Goal: Task Accomplishment & Management: Use online tool/utility

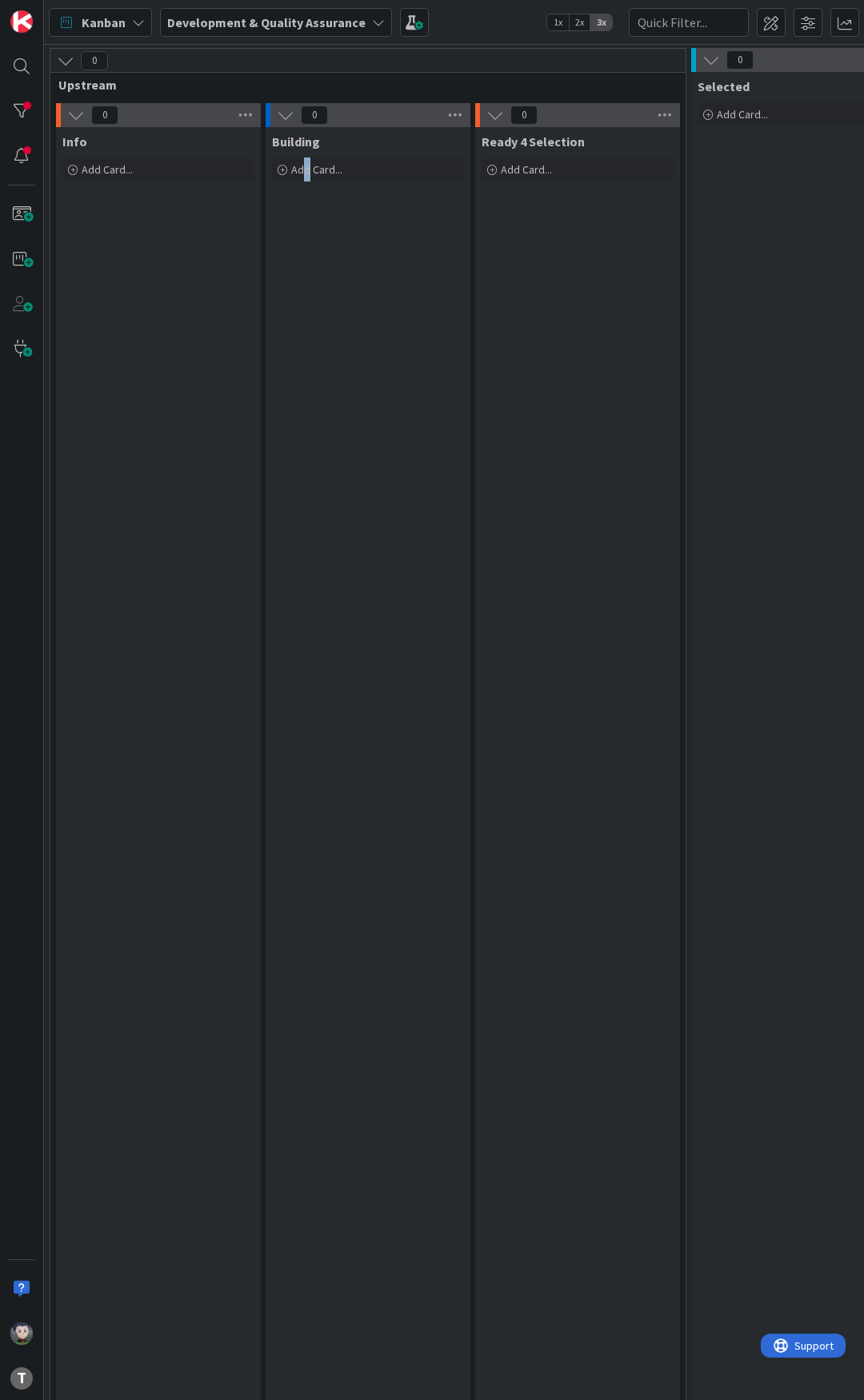
drag, startPoint x: 306, startPoint y: 344, endPoint x: 308, endPoint y: 352, distance: 8.2
click at [308, 352] on div "Building Add Card..." at bounding box center [367, 1098] width 205 height 1942
click at [306, 325] on div "Building Add Card..." at bounding box center [367, 1098] width 205 height 1942
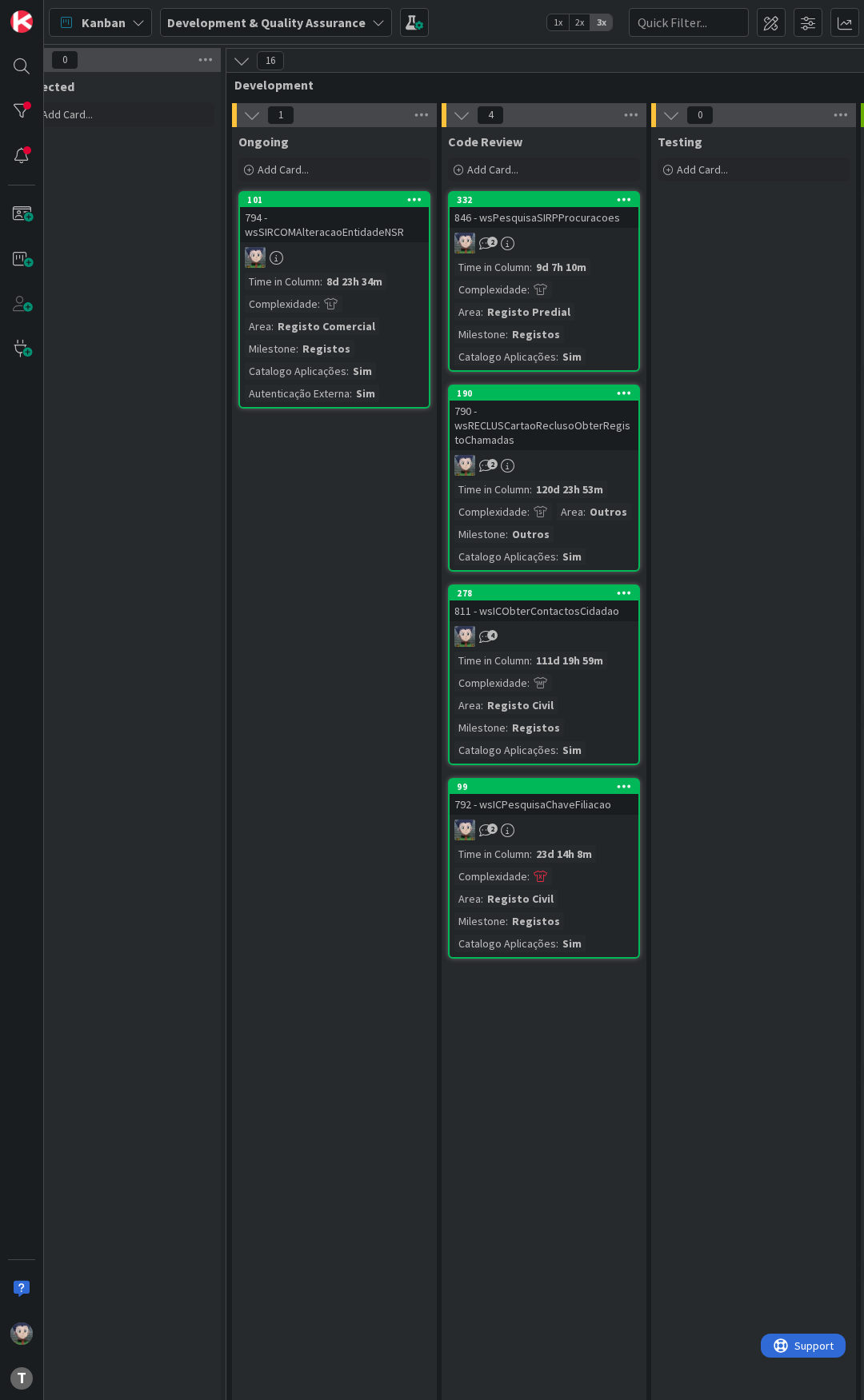
scroll to position [0, 666]
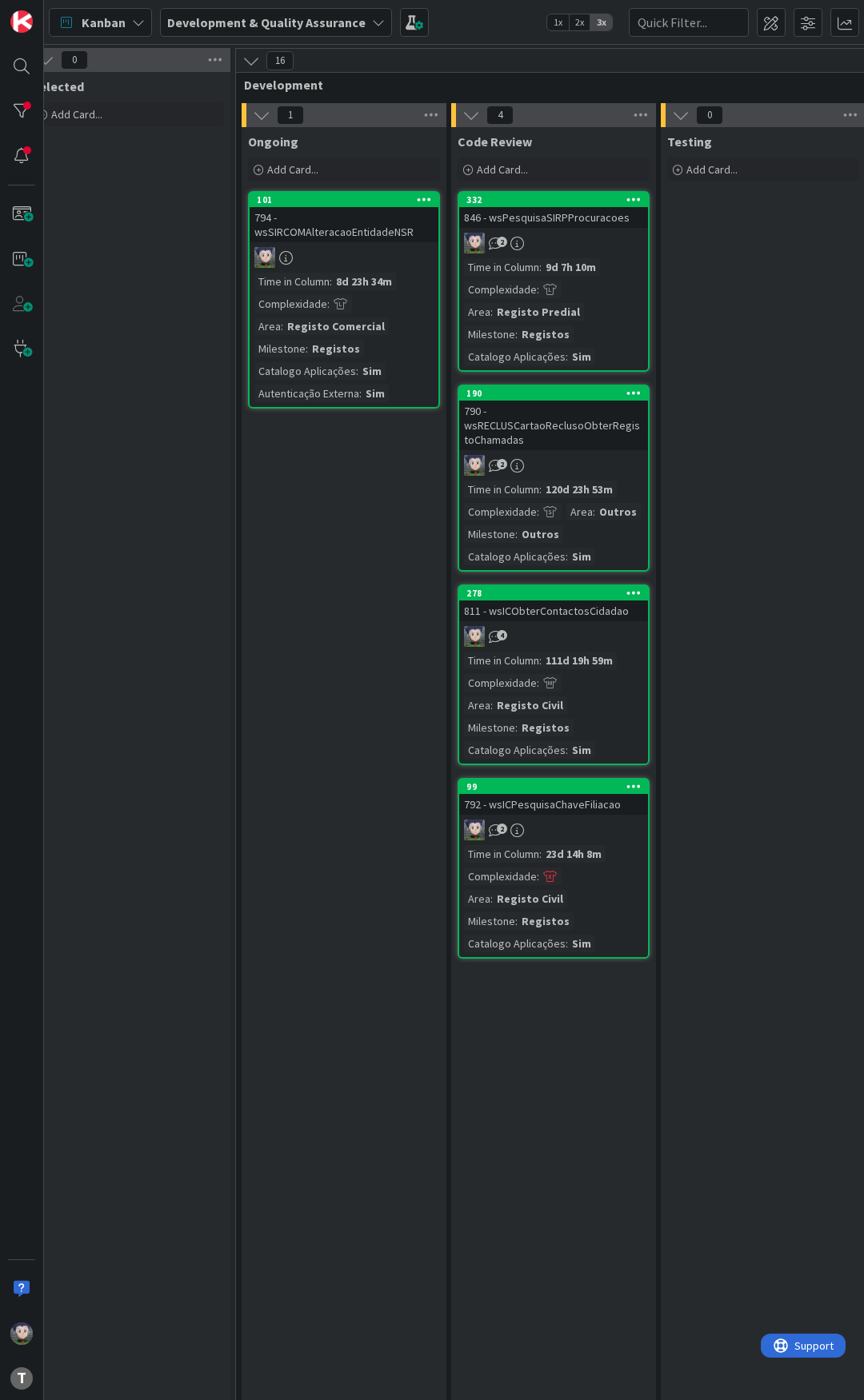
drag, startPoint x: 188, startPoint y: 515, endPoint x: 157, endPoint y: 502, distance: 33.6
click at [188, 512] on div "Selected Add Card..." at bounding box center [127, 1075] width 205 height 2006
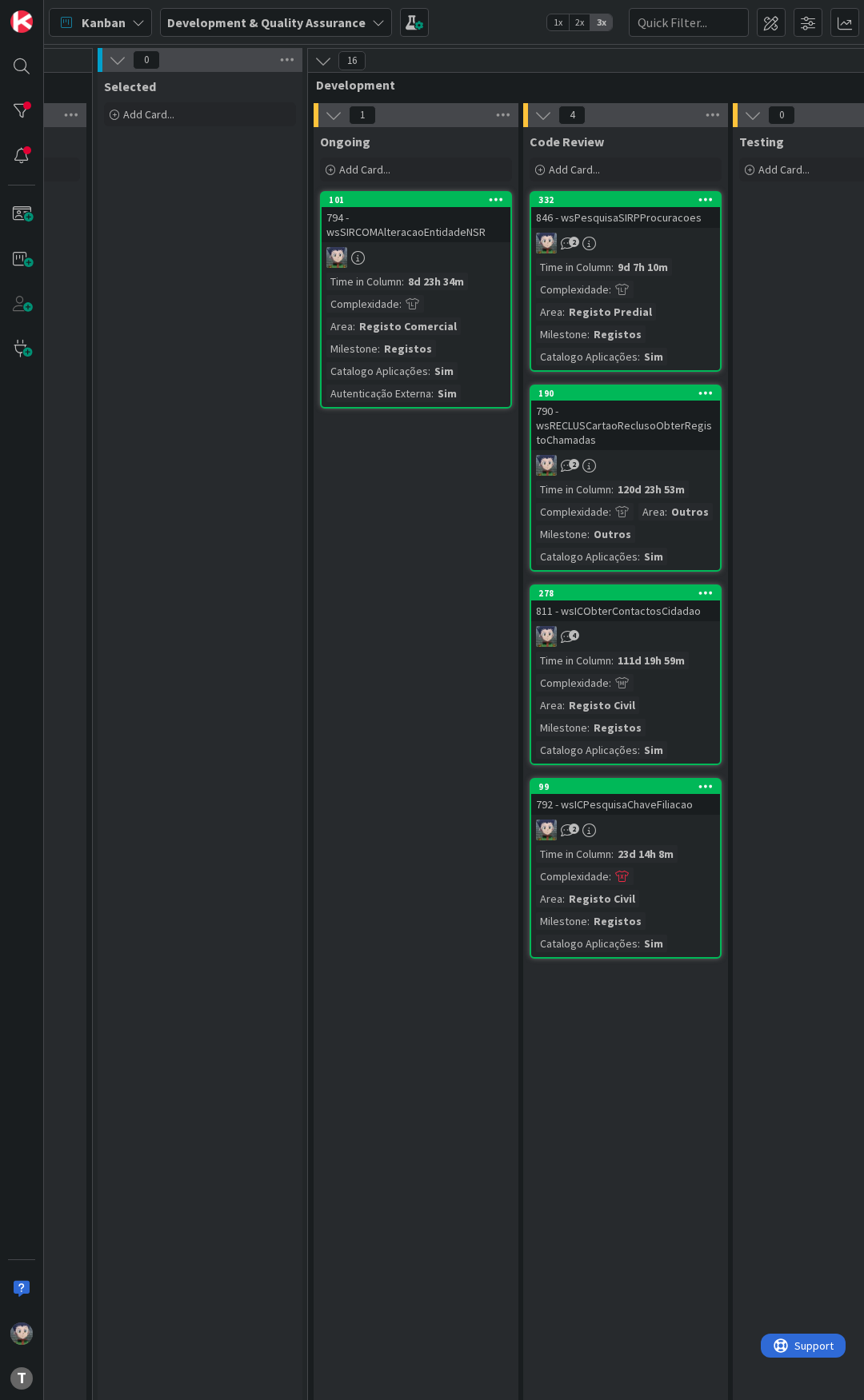
scroll to position [0, 585]
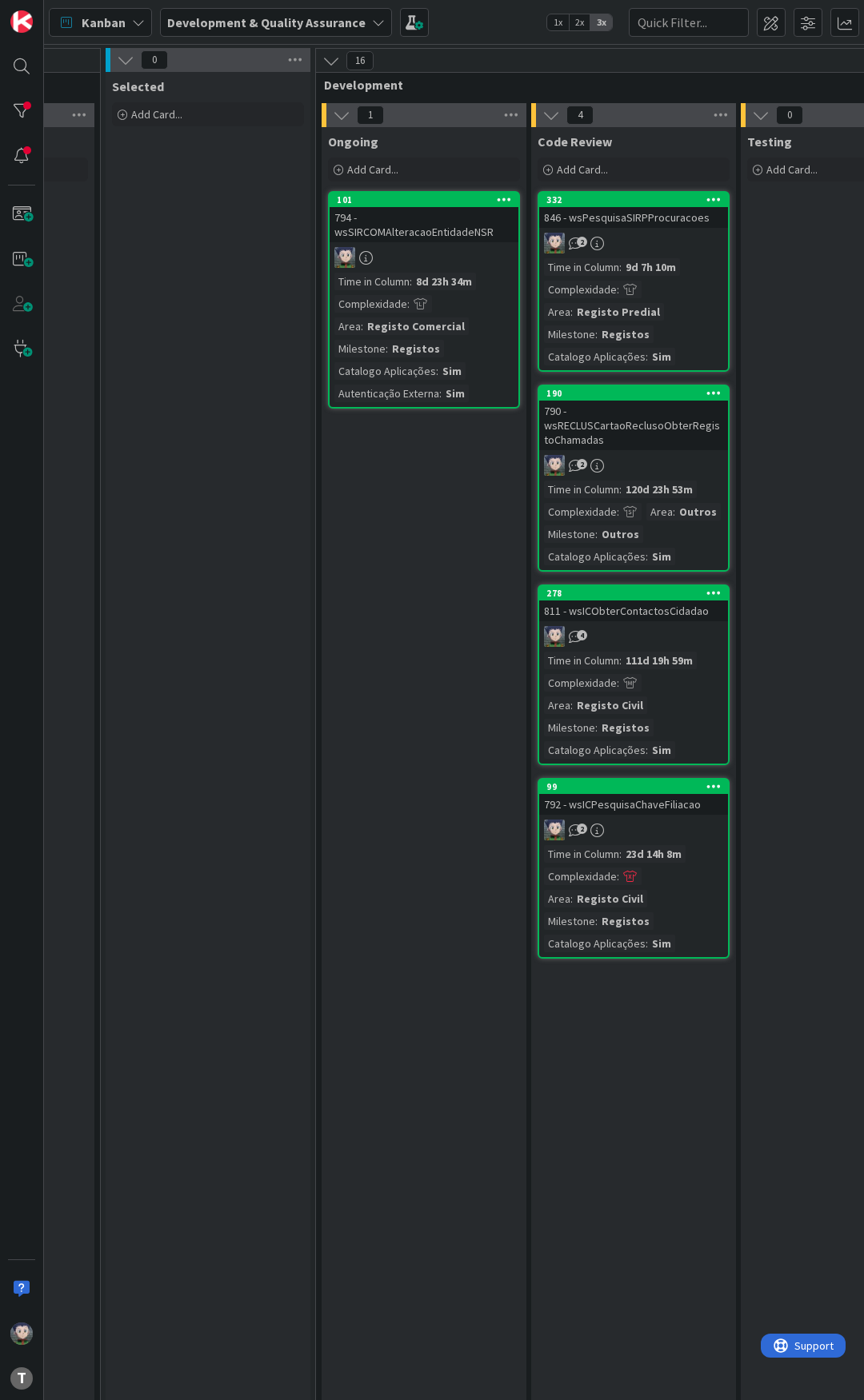
click at [183, 469] on div "Selected Add Card..." at bounding box center [208, 1075] width 205 height 2006
click at [202, 492] on div "Selected Add Card..." at bounding box center [208, 1075] width 205 height 2006
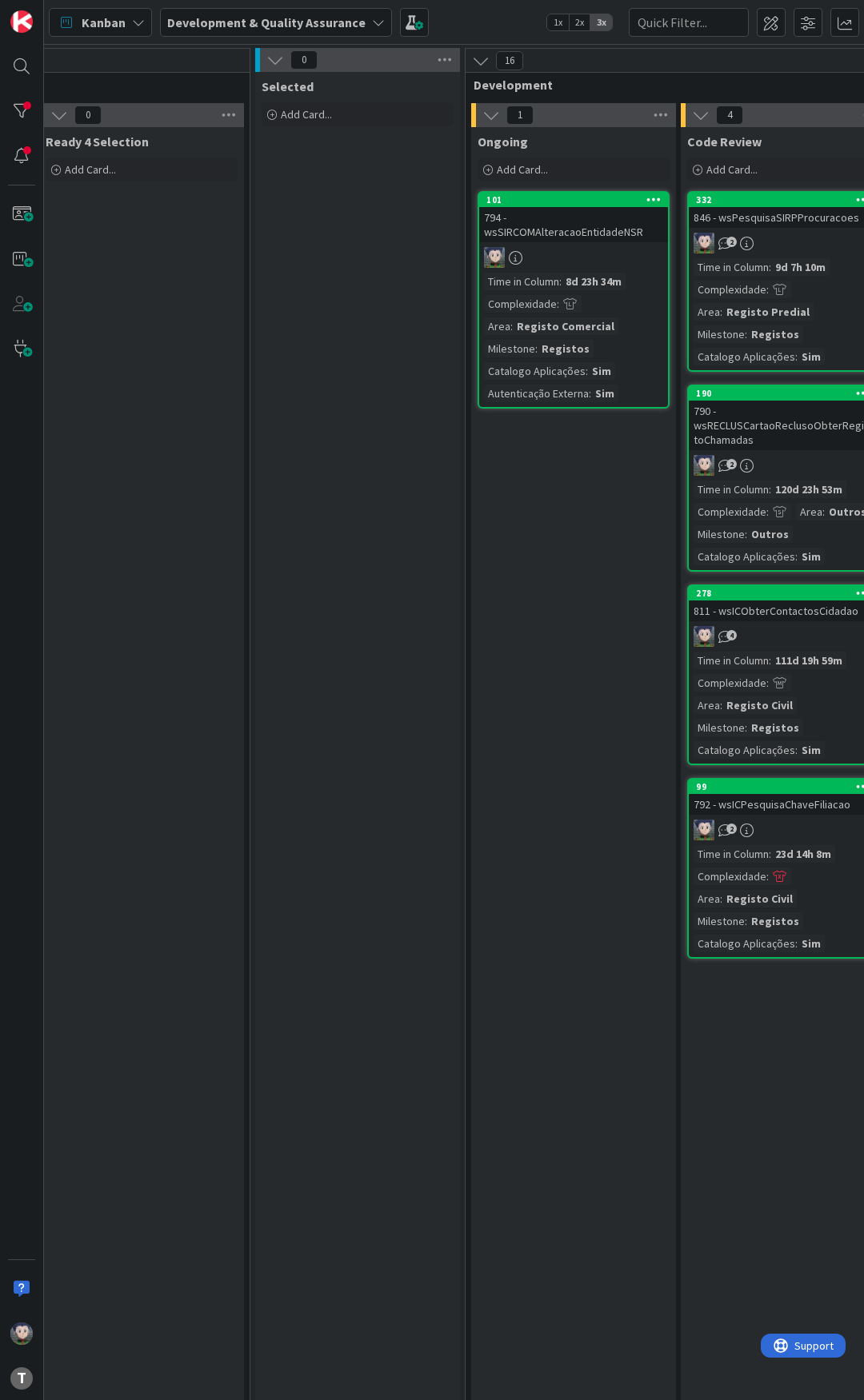
scroll to position [0, 426]
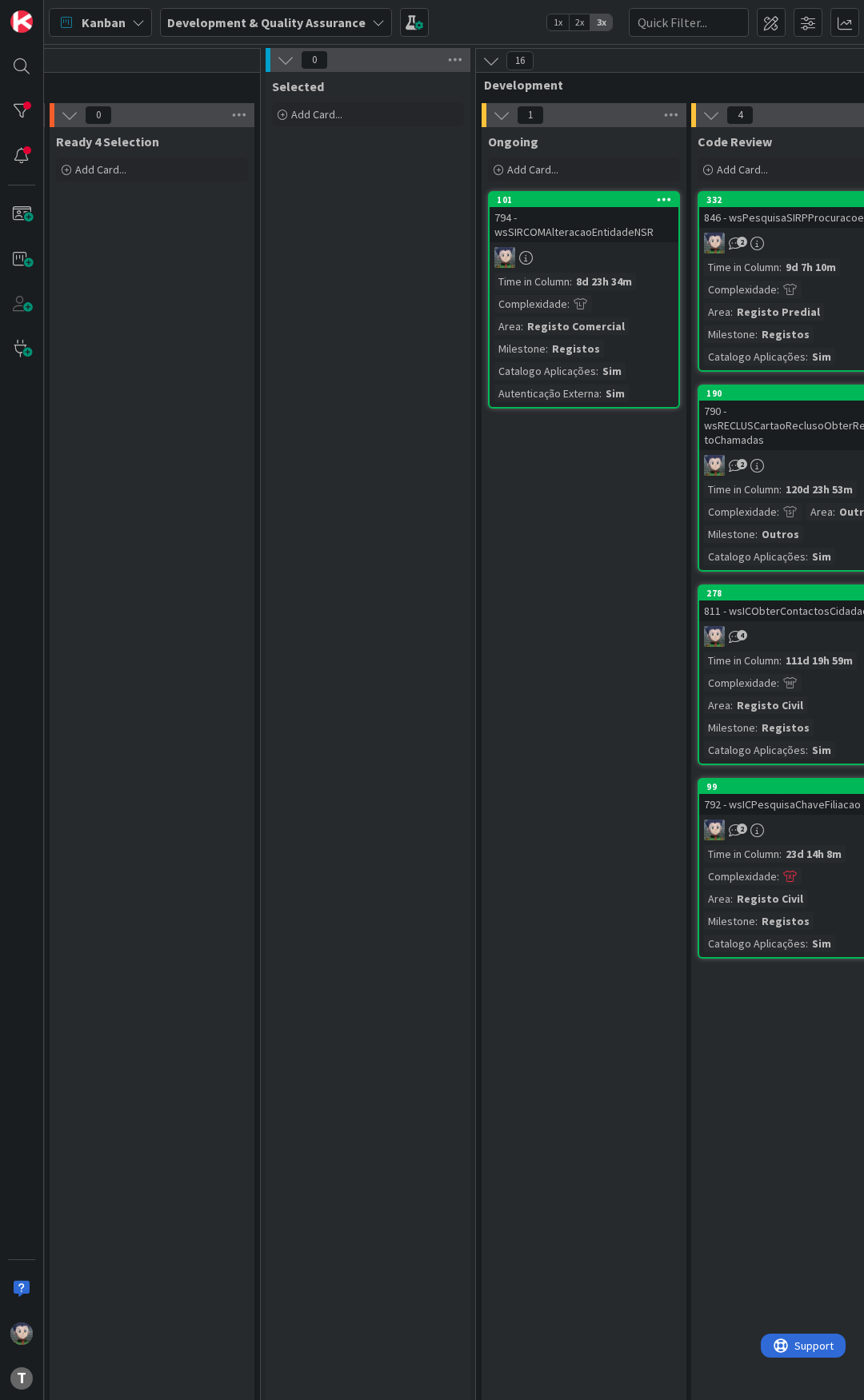
click at [541, 520] on div "Ongoing Add Card... 101 794 - wsSIRCOMAlteracaoEntidadeNSR Time in Column : 8d …" at bounding box center [583, 1098] width 205 height 1942
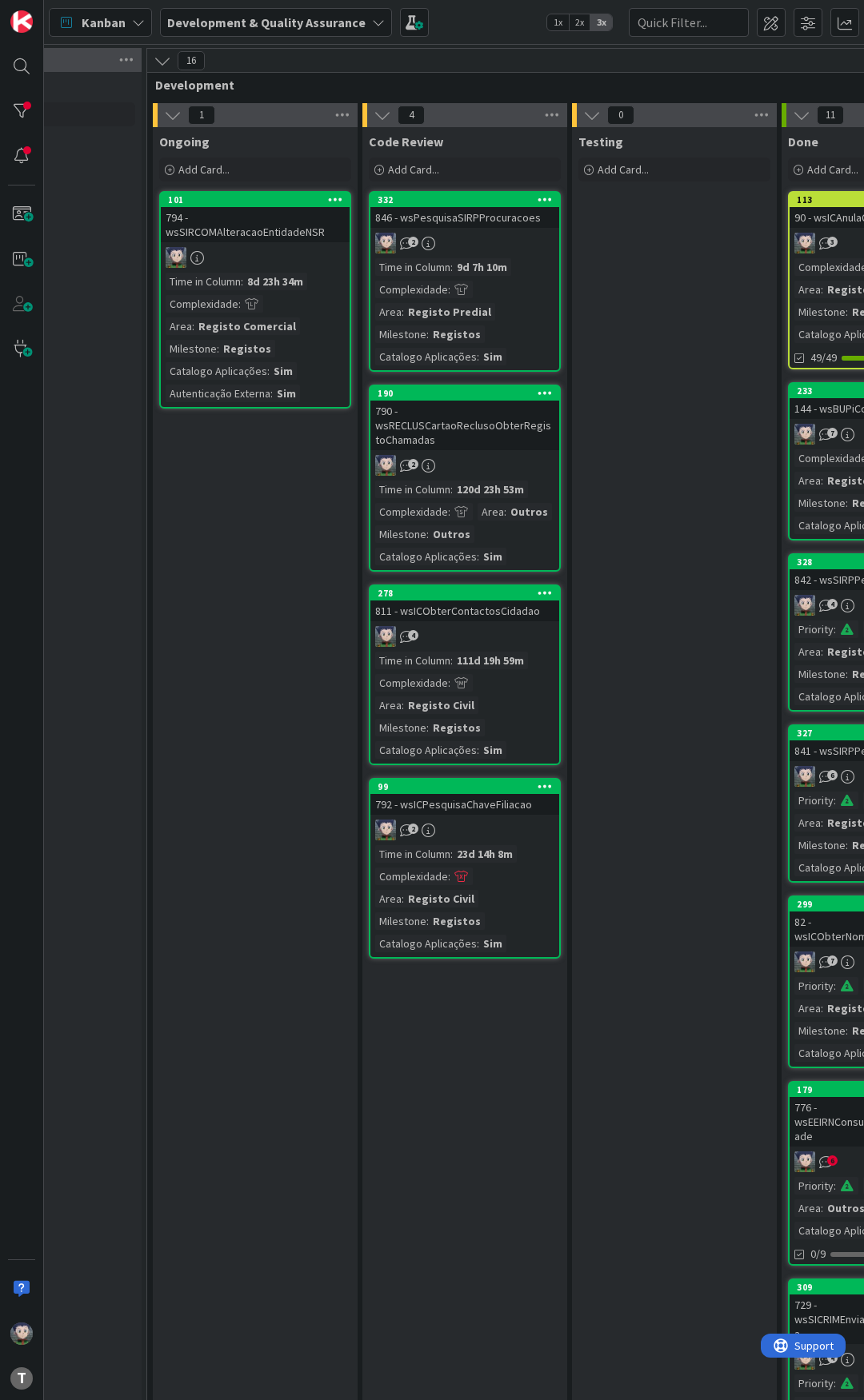
scroll to position [0, 745]
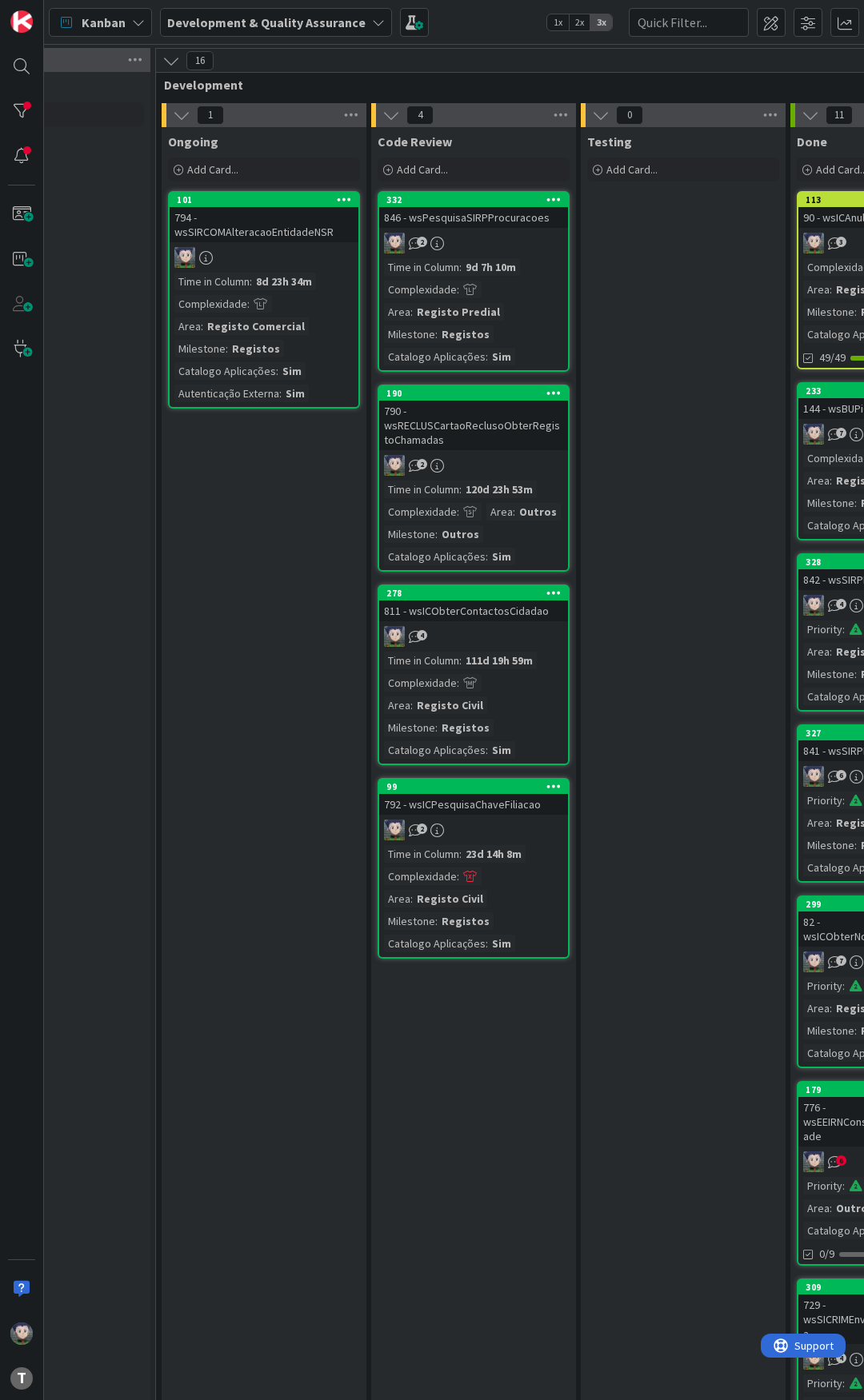
click at [259, 551] on div "Ongoing Add Card... 101 794 - wsSIRCOMAlteracaoEntidadeNSR Time in Column : 8d …" at bounding box center [263, 1098] width 205 height 1942
click at [258, 493] on div "Ongoing Add Card... 101 794 - wsSIRCOMAlteracaoEntidadeNSR Time in Column : 8d …" at bounding box center [263, 1098] width 205 height 1942
click at [309, 505] on div "Ongoing Add Card... 101 794 - wsSIRCOMAlteracaoEntidadeNSR Time in Column : 8d …" at bounding box center [263, 1098] width 205 height 1942
click at [240, 490] on div "Ongoing Add Card... 101 794 - wsSIRCOMAlteracaoEntidadeNSR Time in Column : 8d …" at bounding box center [263, 1098] width 205 height 1942
click at [240, 486] on div "Ongoing Add Card... 101 794 - wsSIRCOMAlteracaoEntidadeNSR Time in Column : 8d …" at bounding box center [263, 1098] width 205 height 1942
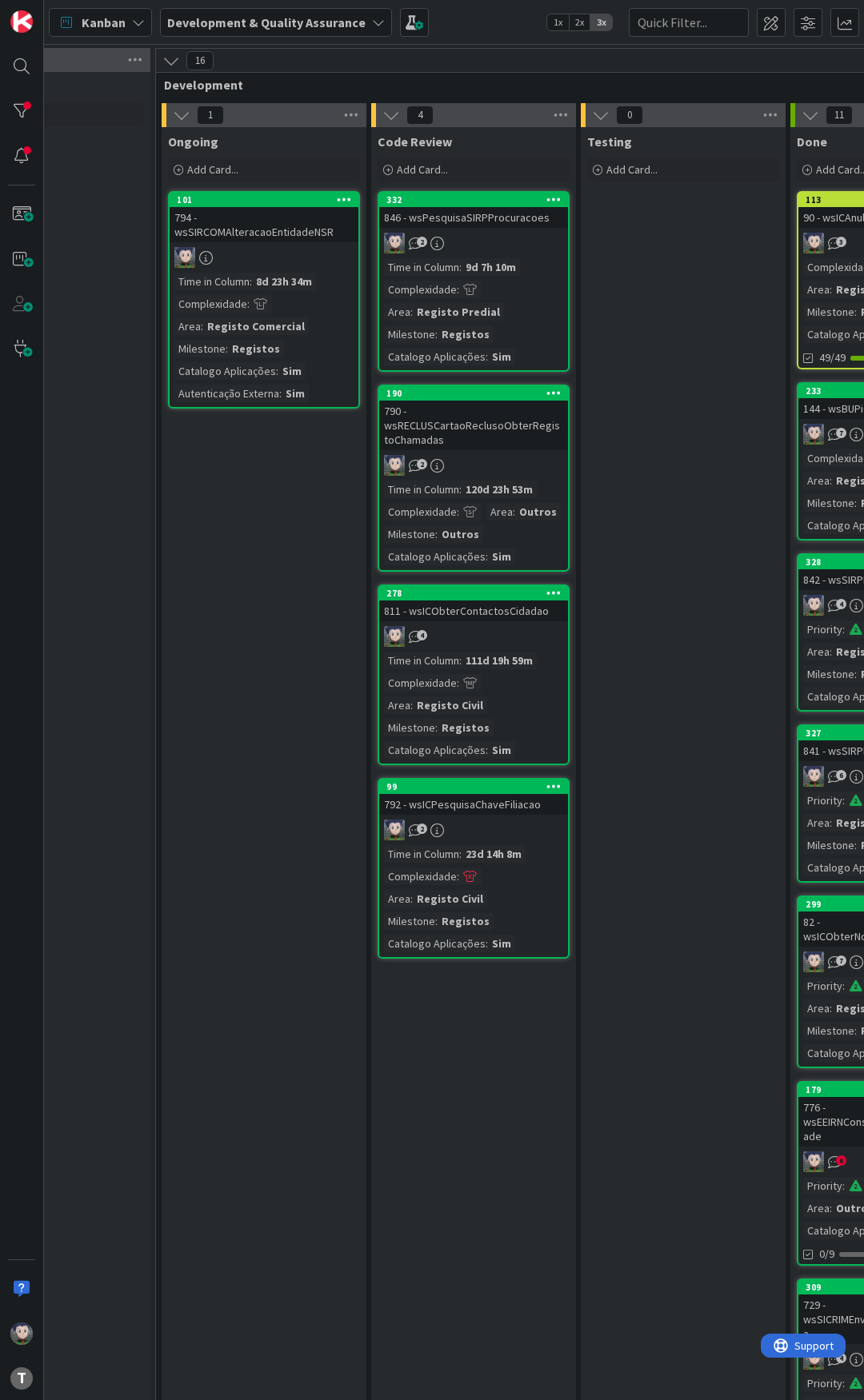
click at [492, 28] on div "Kanban Development & Quality Assurance 1x 2x 3x" at bounding box center [453, 21] width 819 height 44
click at [16, 115] on div at bounding box center [21, 111] width 32 height 32
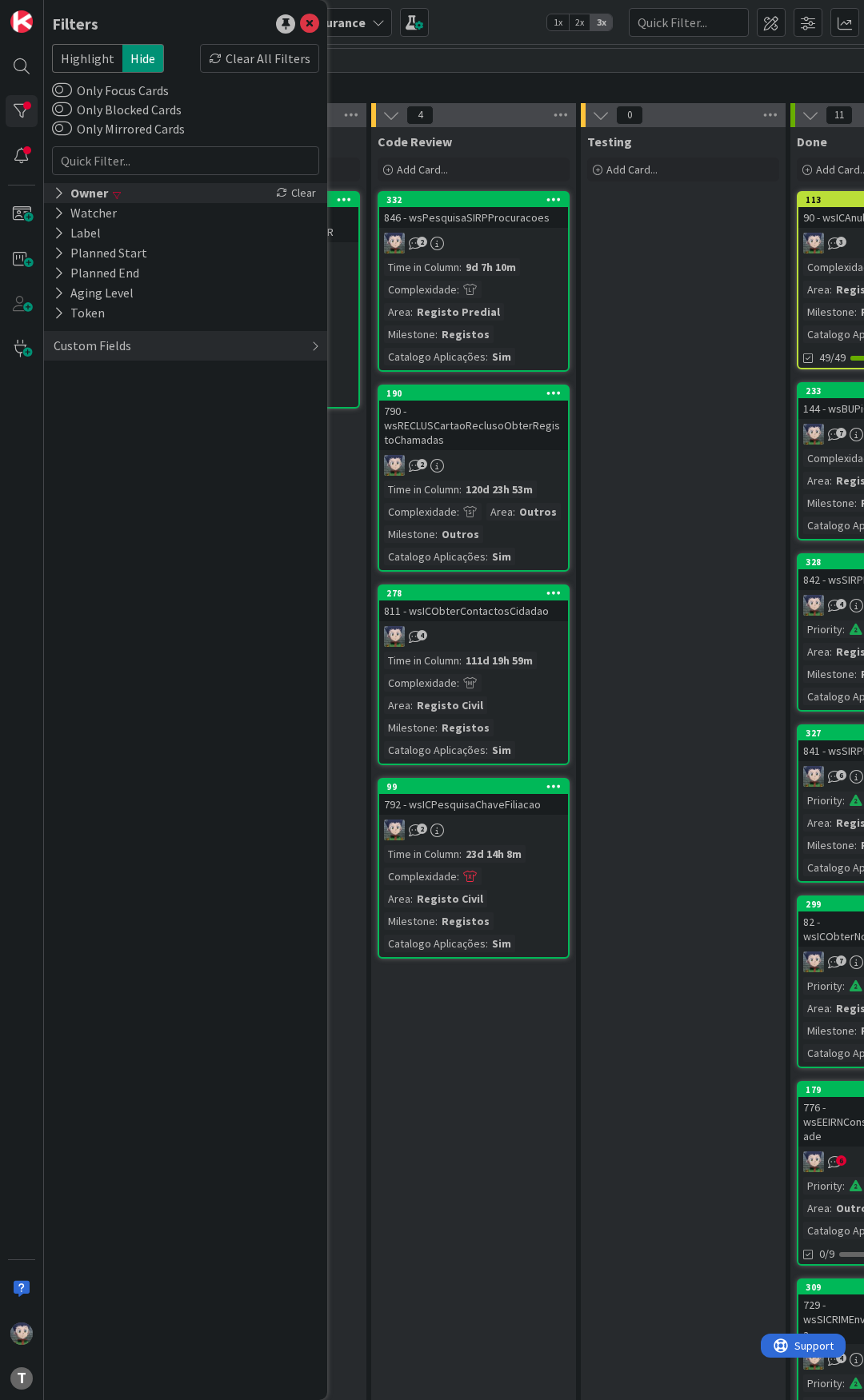
click at [54, 189] on icon at bounding box center [58, 193] width 11 height 14
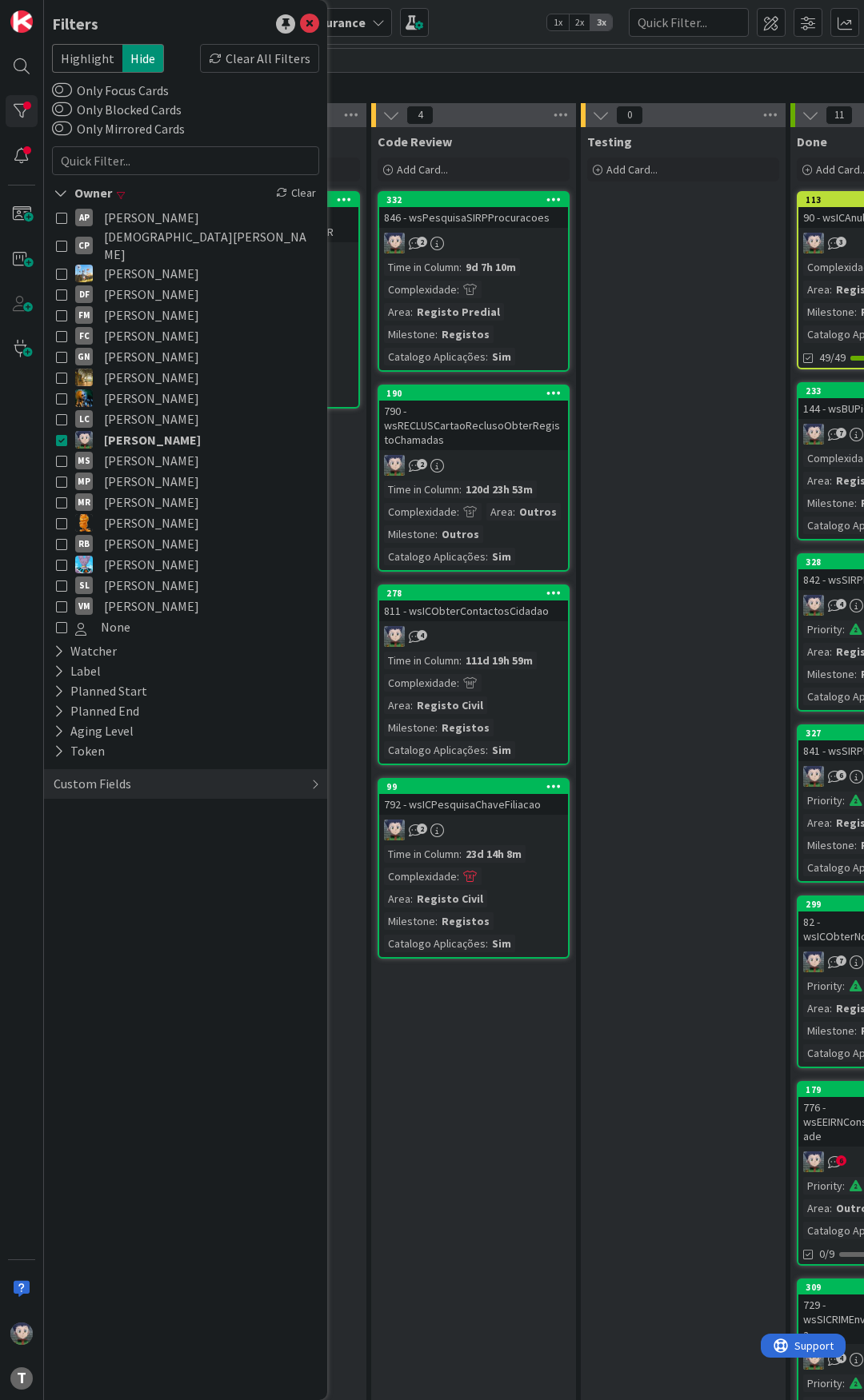
click at [65, 517] on icon at bounding box center [62, 523] width 12 height 12
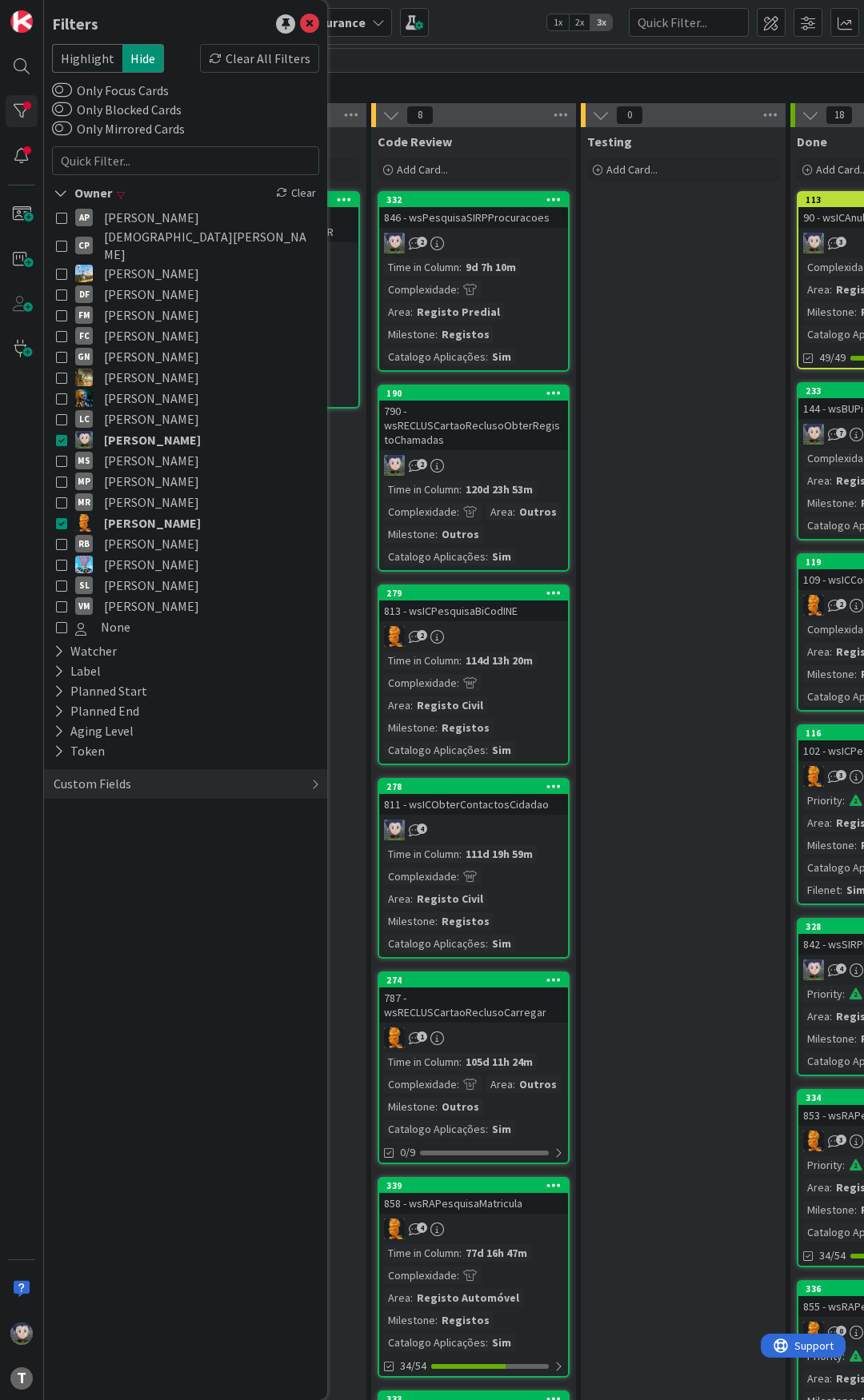
click at [61, 434] on icon at bounding box center [62, 440] width 12 height 12
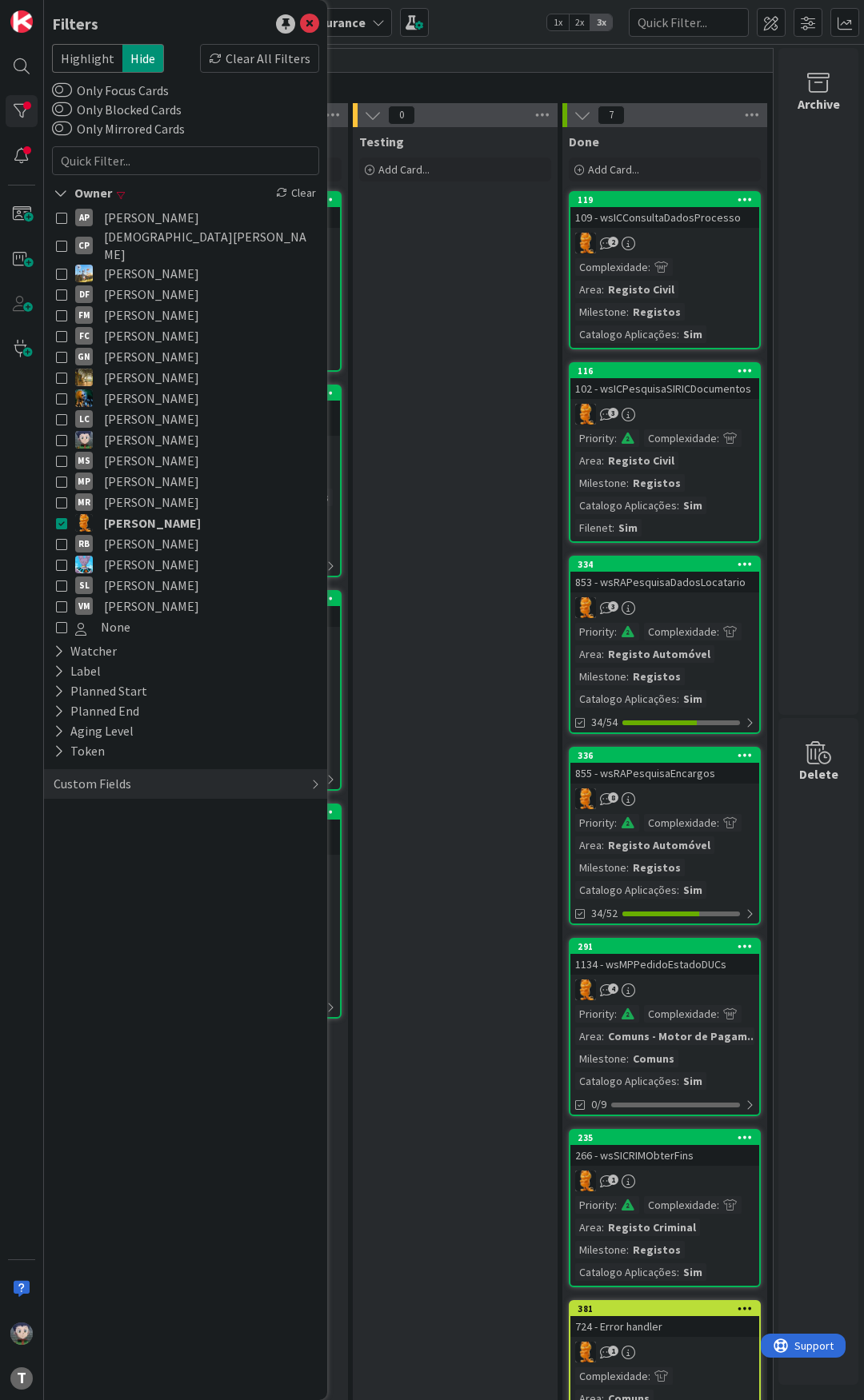
scroll to position [0, 0]
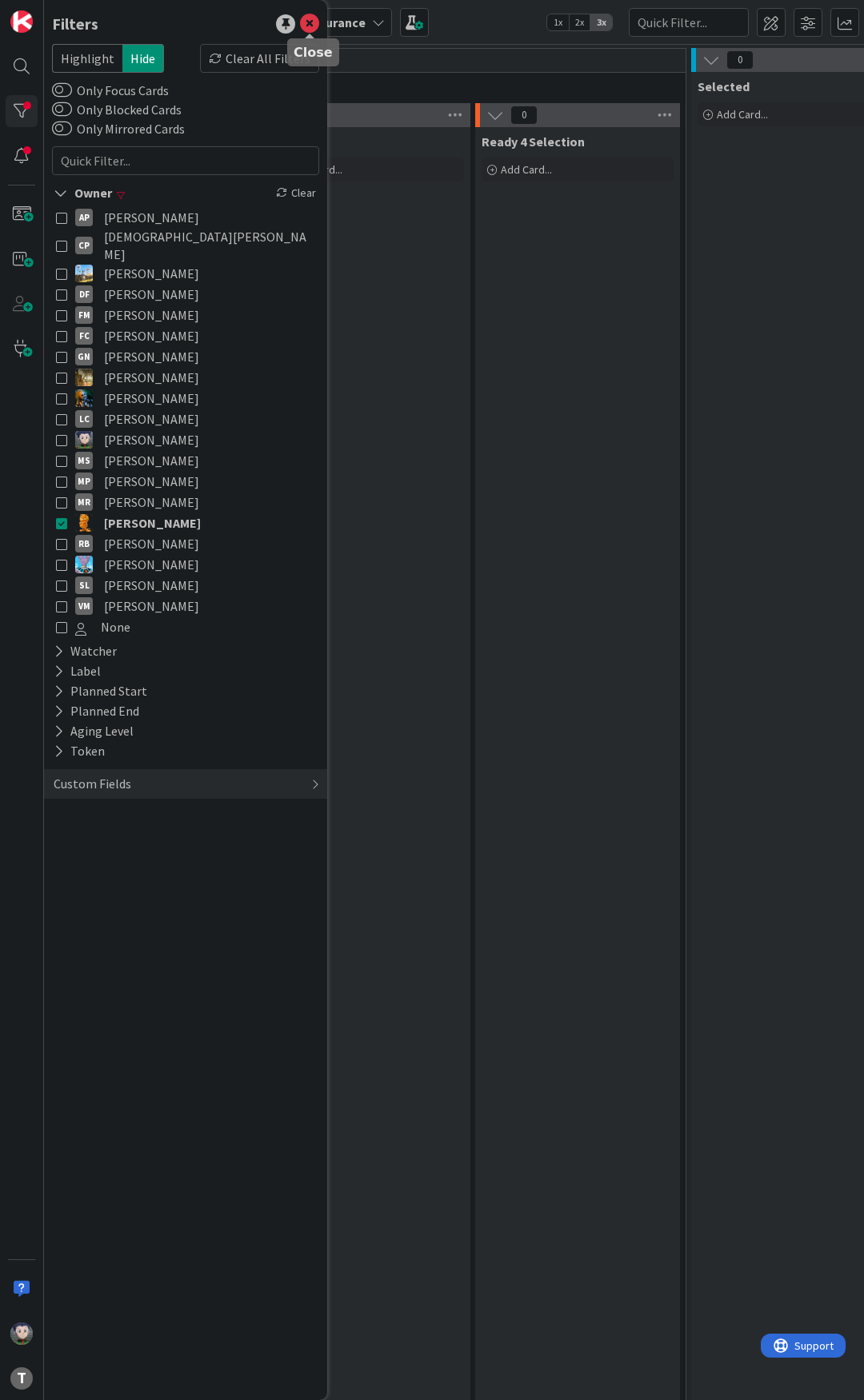
click at [311, 25] on icon at bounding box center [310, 24] width 19 height 19
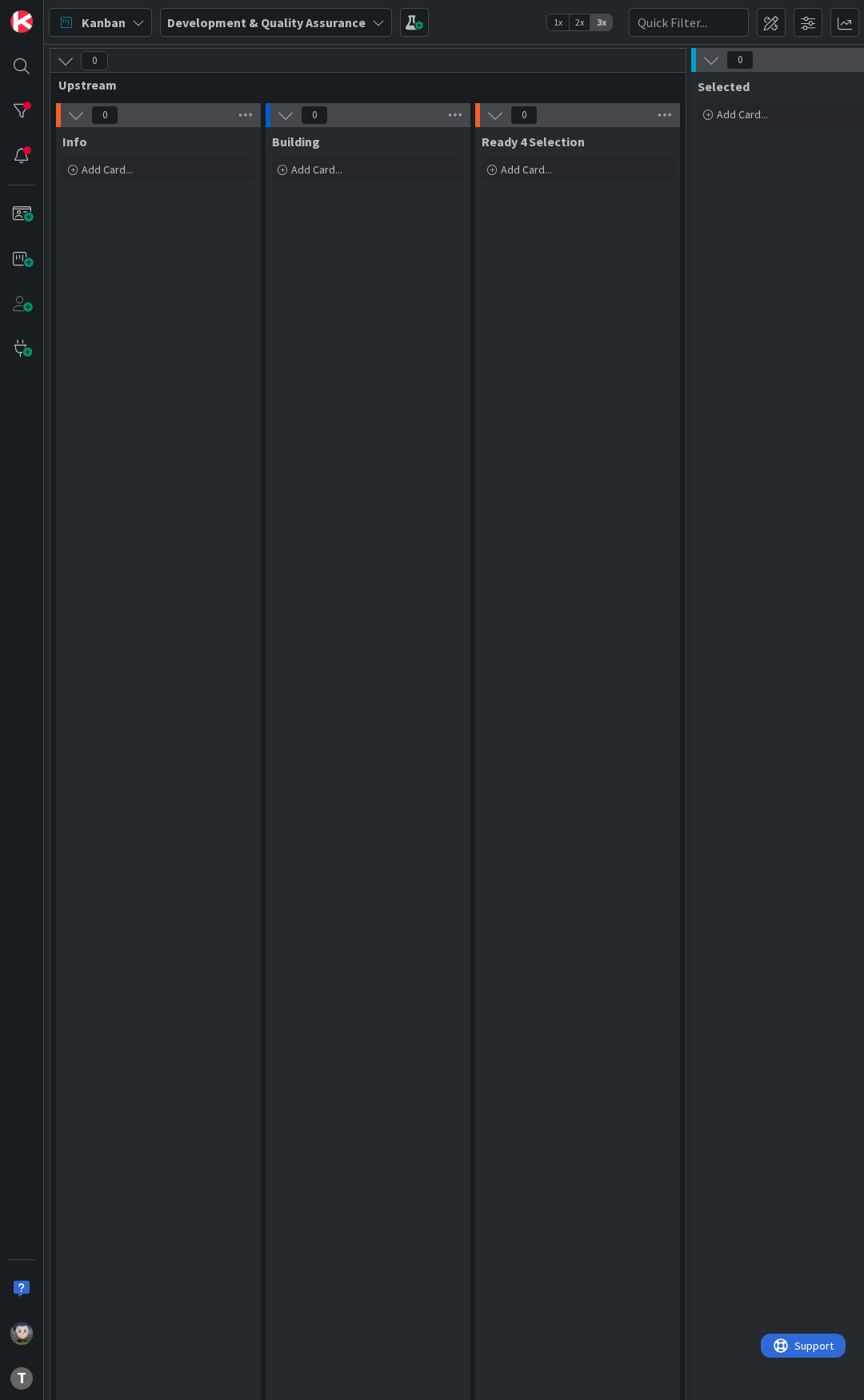
click at [371, 433] on div "Building Add Card..." at bounding box center [367, 788] width 205 height 1321
click at [338, 300] on div "Building Add Card..." at bounding box center [367, 788] width 205 height 1321
